Goal: Task Accomplishment & Management: Manage account settings

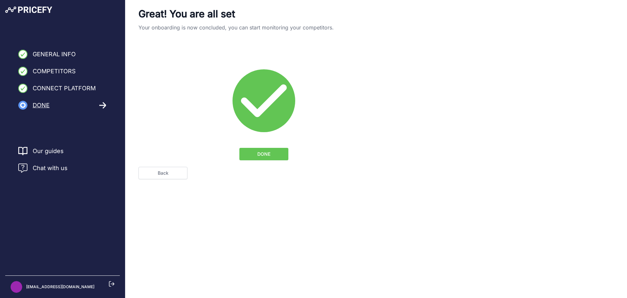
click at [252, 155] on button "DONE" at bounding box center [264, 154] width 49 height 12
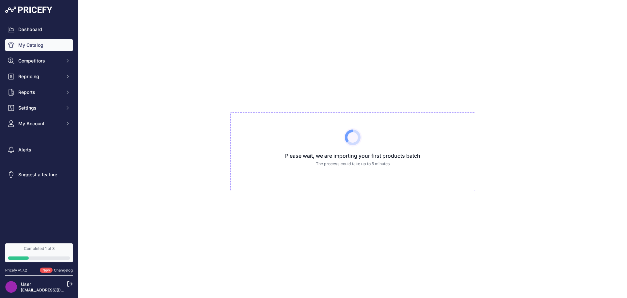
click at [202, 145] on div "Please wait, we are importing your first products batch The process could take …" at bounding box center [353, 149] width 539 height 298
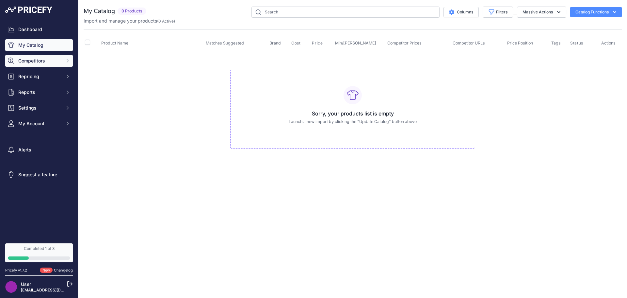
click at [50, 60] on span "Competitors" at bounding box center [39, 61] width 43 height 7
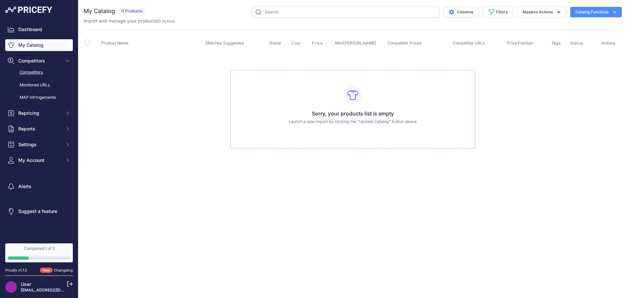
click at [37, 74] on link "Competitors" at bounding box center [39, 72] width 68 height 11
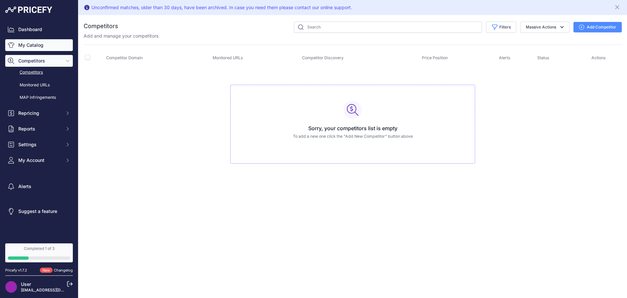
click at [38, 50] on link "My Catalog" at bounding box center [39, 45] width 68 height 12
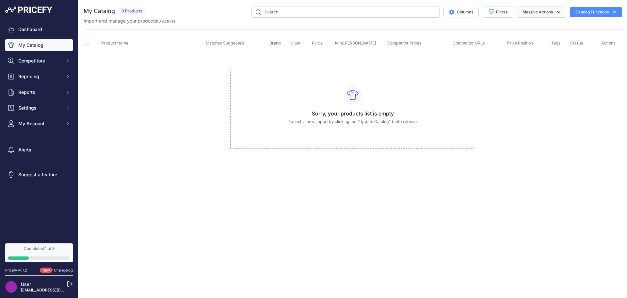
click at [554, 14] on button "Massive Actions" at bounding box center [541, 12] width 49 height 11
drag, startPoint x: 605, startPoint y: 101, endPoint x: 609, endPoint y: 29, distance: 72.0
click at [605, 100] on td "Sorry, your products list is empty Launch a new import by clicking the "Update …" at bounding box center [353, 106] width 539 height 110
click at [615, 15] on icon "button" at bounding box center [615, 12] width 7 height 7
click at [588, 49] on link "Update Catalog" at bounding box center [584, 49] width 73 height 12
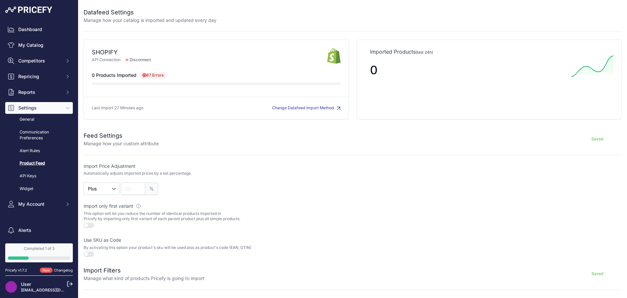
click at [153, 76] on span "87 Errors" at bounding box center [153, 75] width 28 height 7
click at [134, 60] on span "Disconnect" at bounding box center [139, 60] width 36 height 6
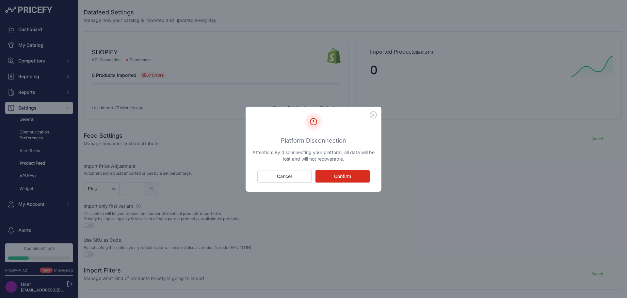
click at [371, 115] on icon "button" at bounding box center [373, 114] width 7 height 7
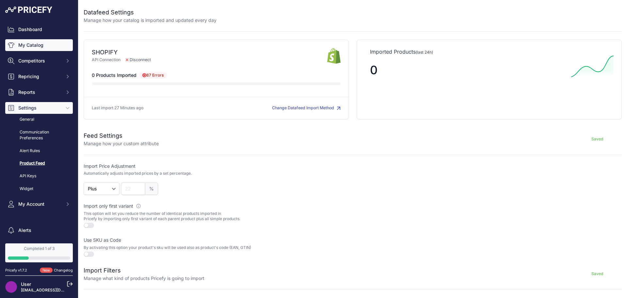
click at [31, 43] on link "My Catalog" at bounding box center [39, 45] width 68 height 12
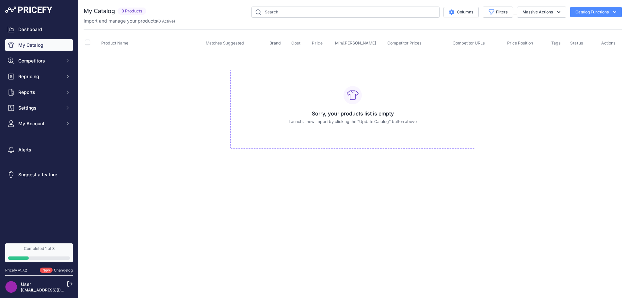
click at [601, 15] on button "Catalog Functions" at bounding box center [597, 12] width 52 height 10
click at [579, 51] on link "Update Catalog" at bounding box center [584, 49] width 73 height 12
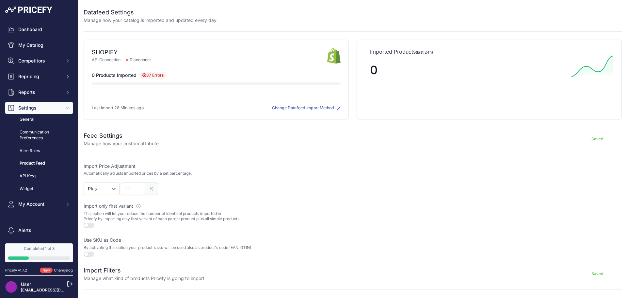
click at [148, 75] on span "87 Errors" at bounding box center [153, 75] width 28 height 7
click at [144, 75] on icon at bounding box center [144, 75] width 3 height 3
click at [143, 75] on icon at bounding box center [144, 75] width 4 height 4
drag, startPoint x: 273, startPoint y: 82, endPoint x: 282, endPoint y: 87, distance: 10.1
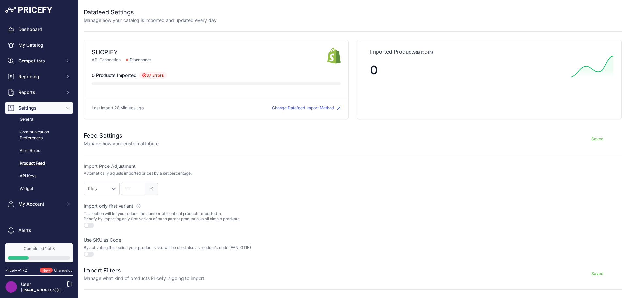
click at [275, 83] on div at bounding box center [216, 83] width 249 height 3
click at [292, 106] on button "Change Datafeed Import Method" at bounding box center [306, 108] width 69 height 6
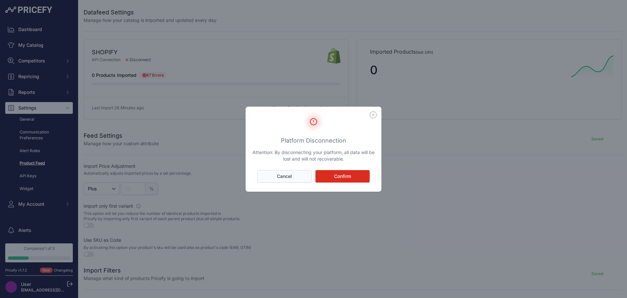
click at [299, 179] on button "Cancel" at bounding box center [285, 176] width 54 height 12
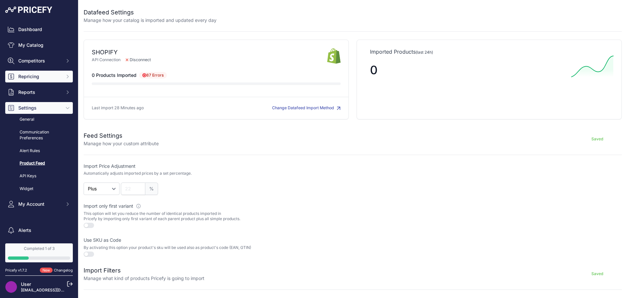
click at [34, 77] on span "Repricing" at bounding box center [39, 76] width 43 height 7
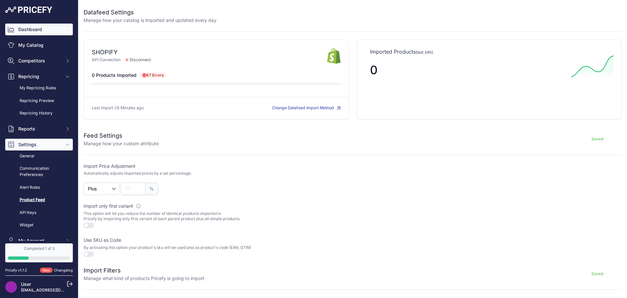
click at [38, 30] on link "Dashboard" at bounding box center [39, 30] width 68 height 12
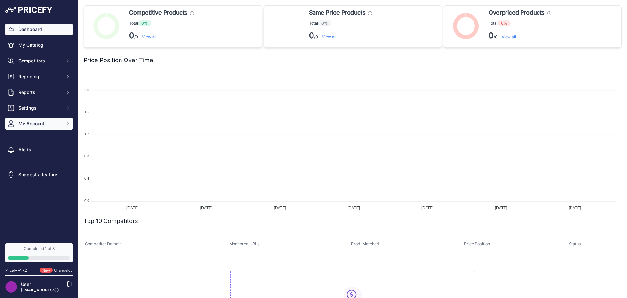
click at [46, 128] on button "My Account" at bounding box center [39, 124] width 68 height 12
click at [56, 124] on button "My Account" at bounding box center [39, 124] width 68 height 12
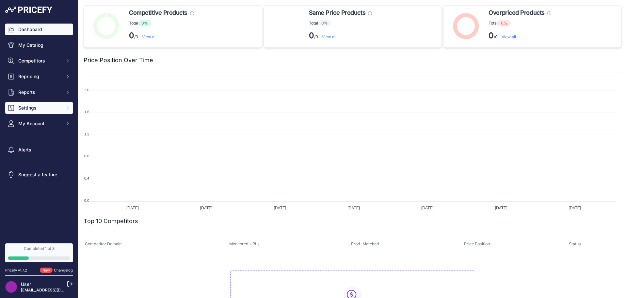
click at [41, 108] on span "Settings" at bounding box center [39, 108] width 43 height 7
